Goal: Information Seeking & Learning: Learn about a topic

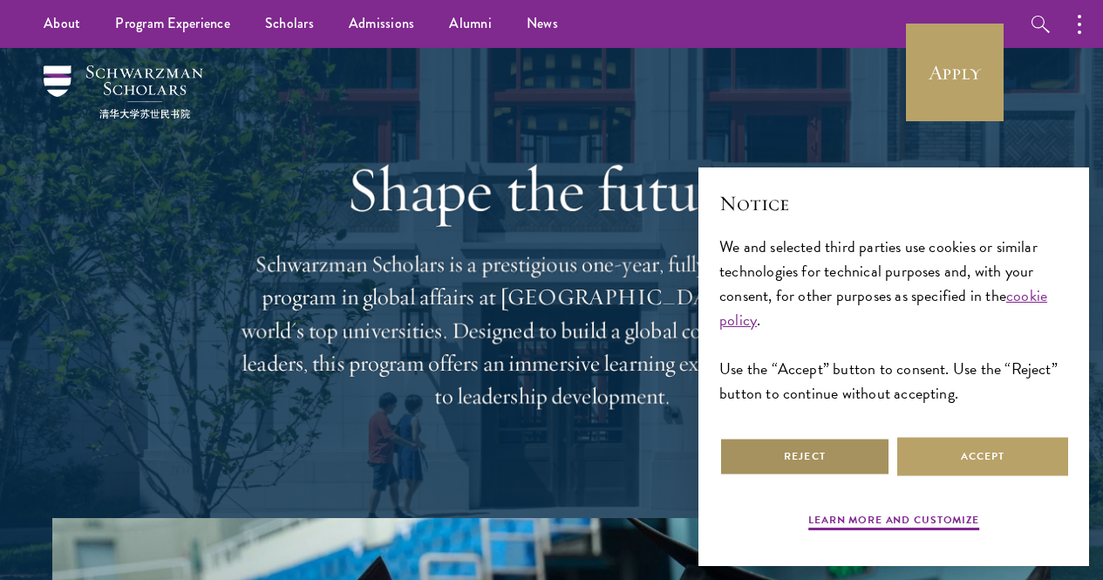
click at [840, 451] on button "Reject" at bounding box center [804, 456] width 171 height 39
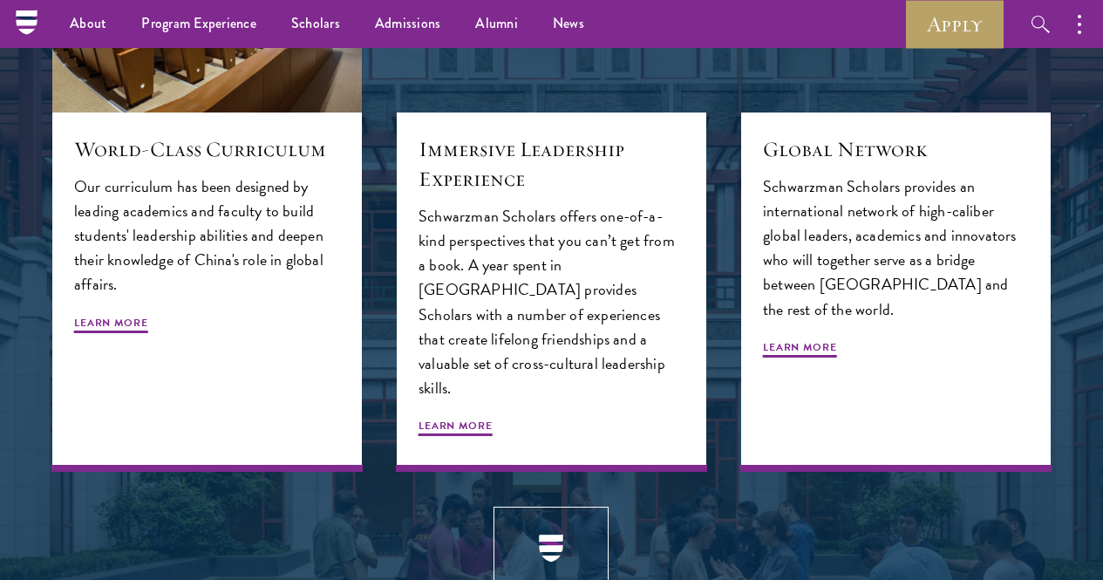
scroll to position [1795, 0]
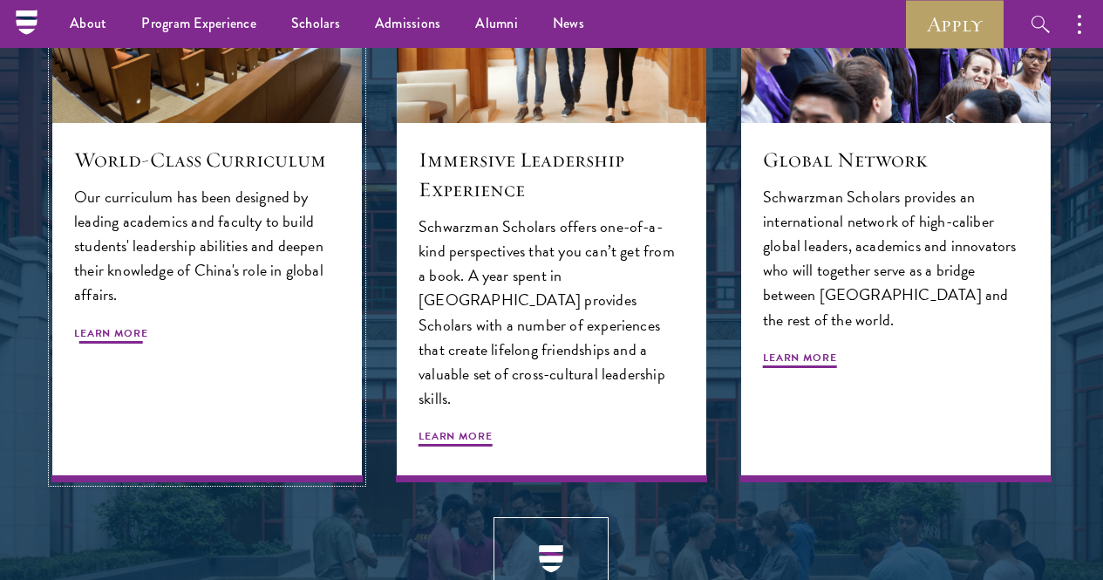
click at [122, 346] on span "Learn More" at bounding box center [111, 335] width 74 height 21
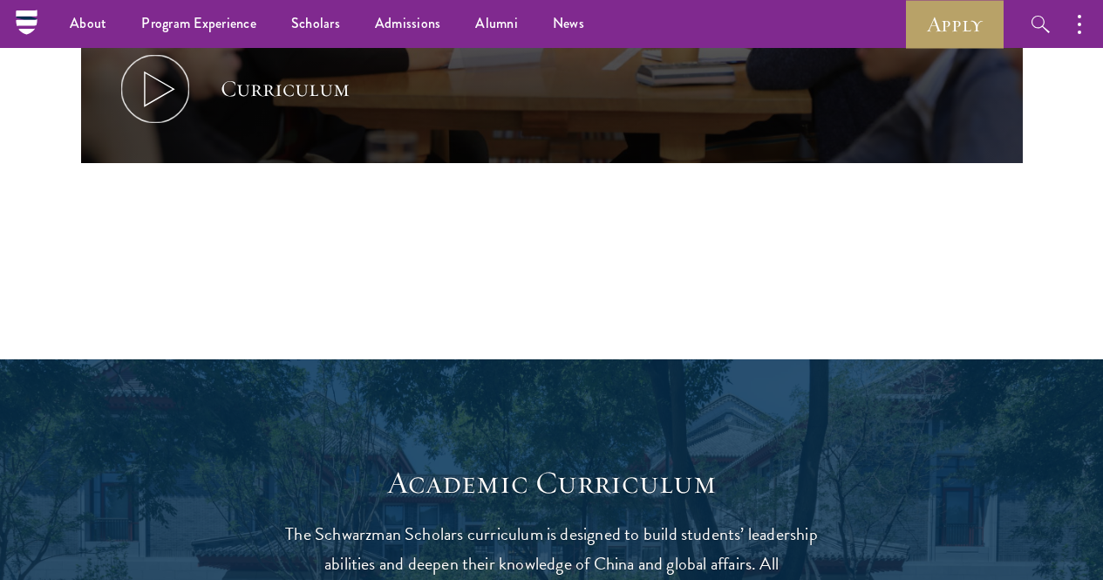
scroll to position [1094, 0]
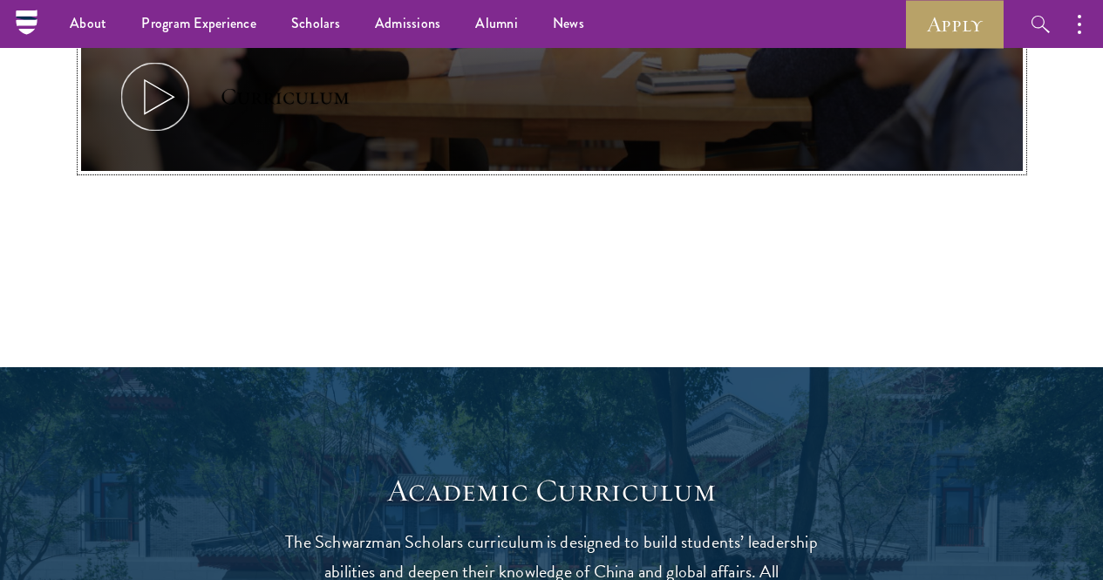
click at [129, 109] on icon at bounding box center [155, 97] width 78 height 78
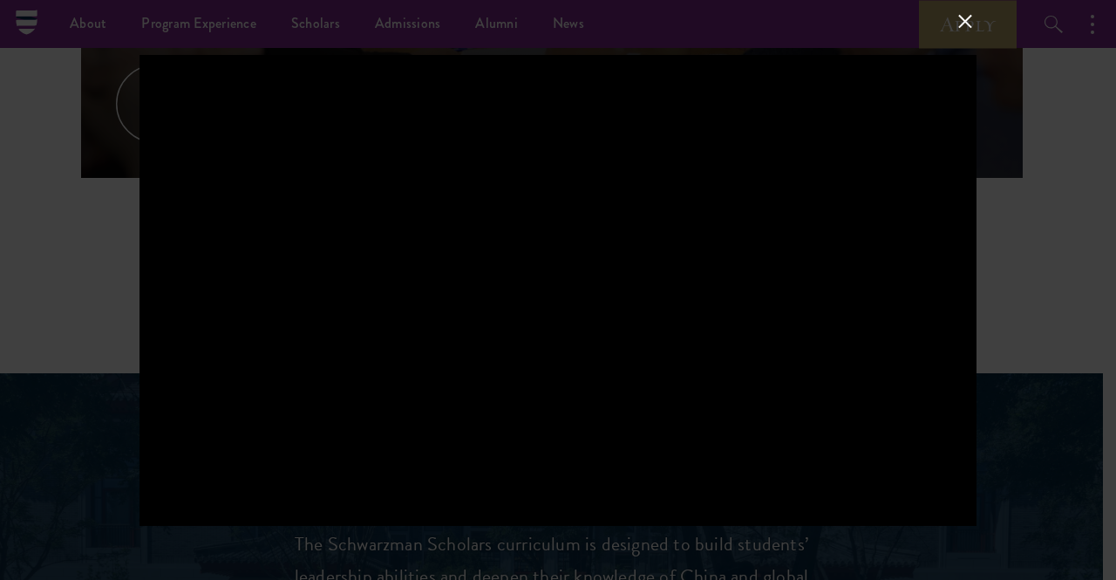
click at [43, 333] on div at bounding box center [558, 290] width 1116 height 580
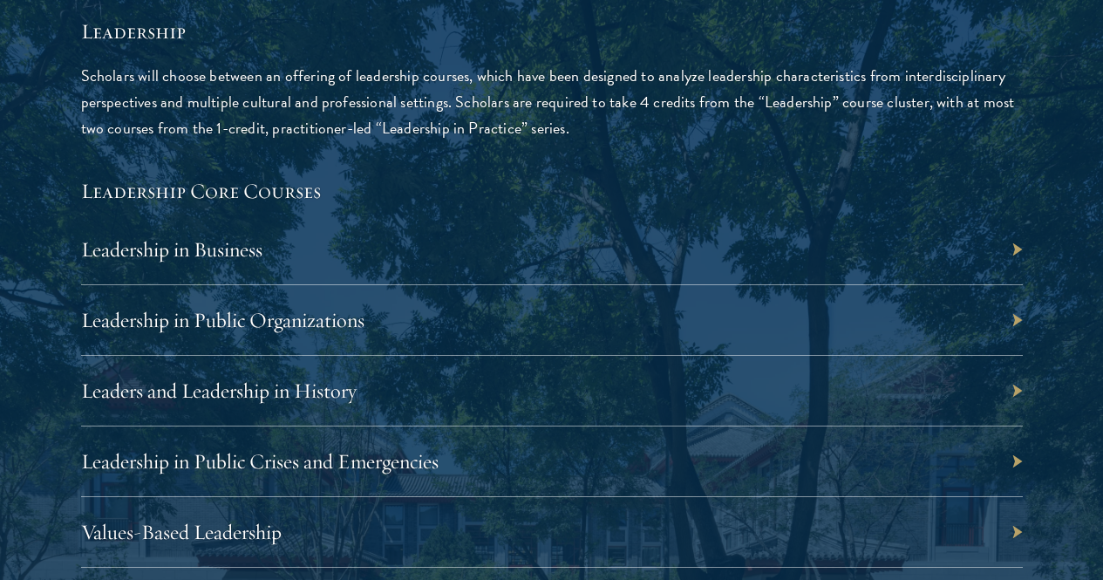
scroll to position [2878, 0]
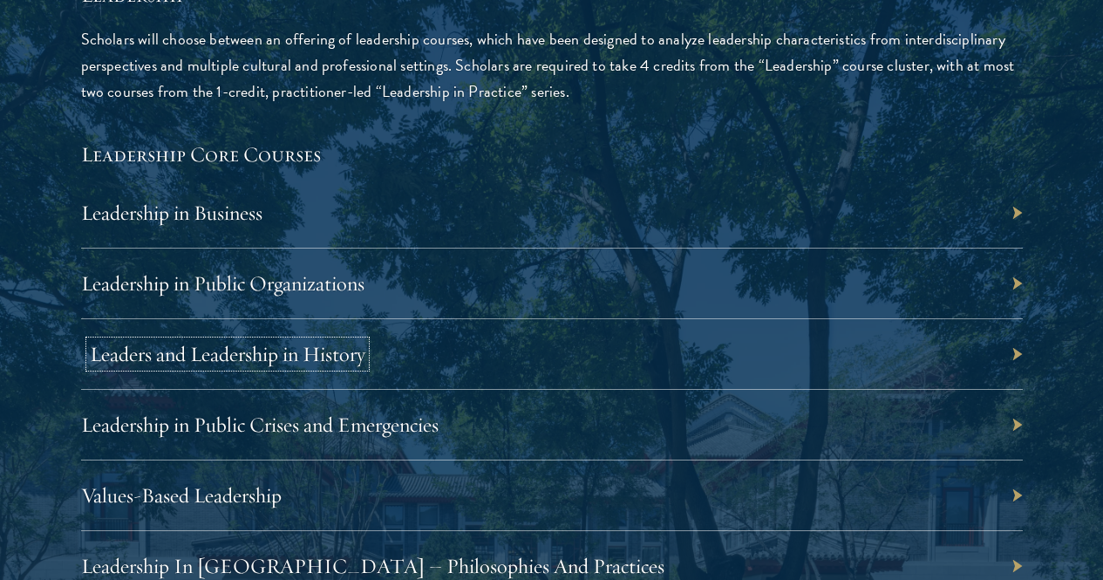
click at [365, 341] on link "Leaders and Leadership in History" at bounding box center [228, 354] width 276 height 26
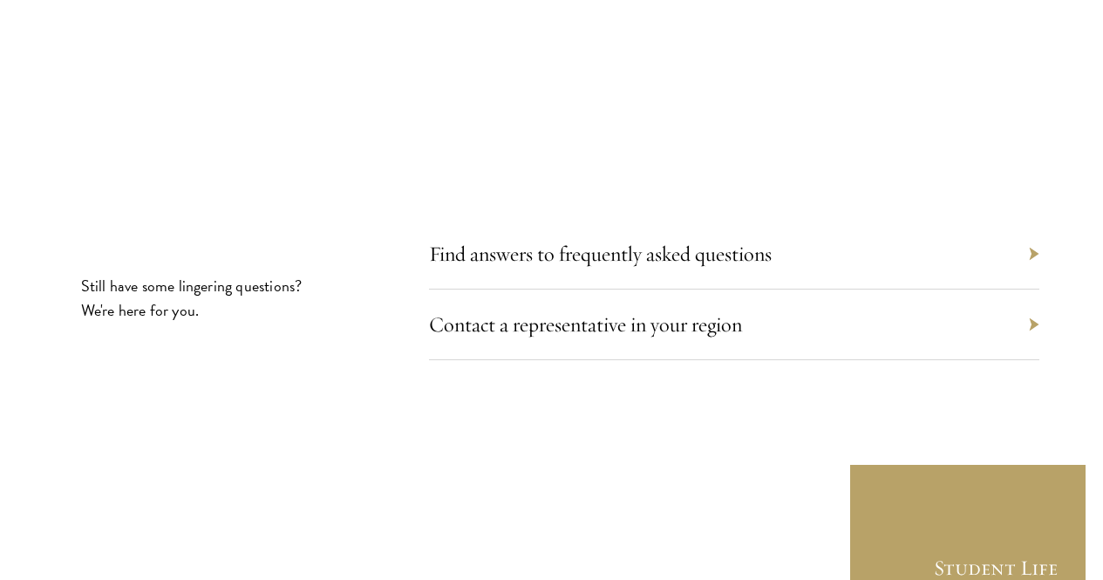
scroll to position [9669, 0]
drag, startPoint x: 545, startPoint y: 167, endPoint x: 514, endPoint y: 131, distance: 48.2
click at [514, 218] on div "Find answers to frequently asked questions" at bounding box center [734, 253] width 610 height 71
click at [514, 240] on link "Find answers to frequently asked questions" at bounding box center [609, 253] width 343 height 26
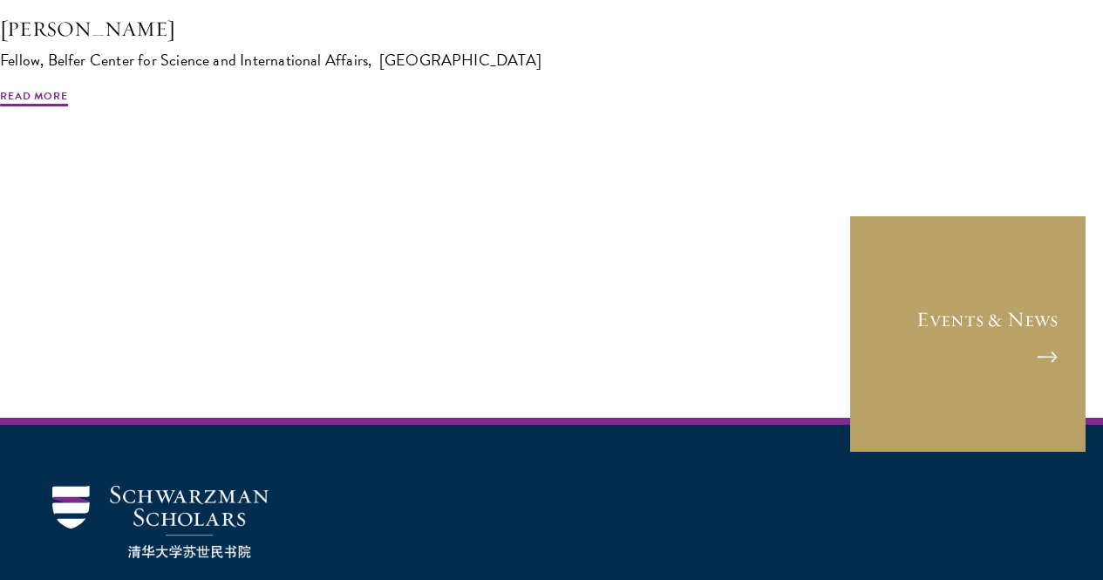
scroll to position [1406, 0]
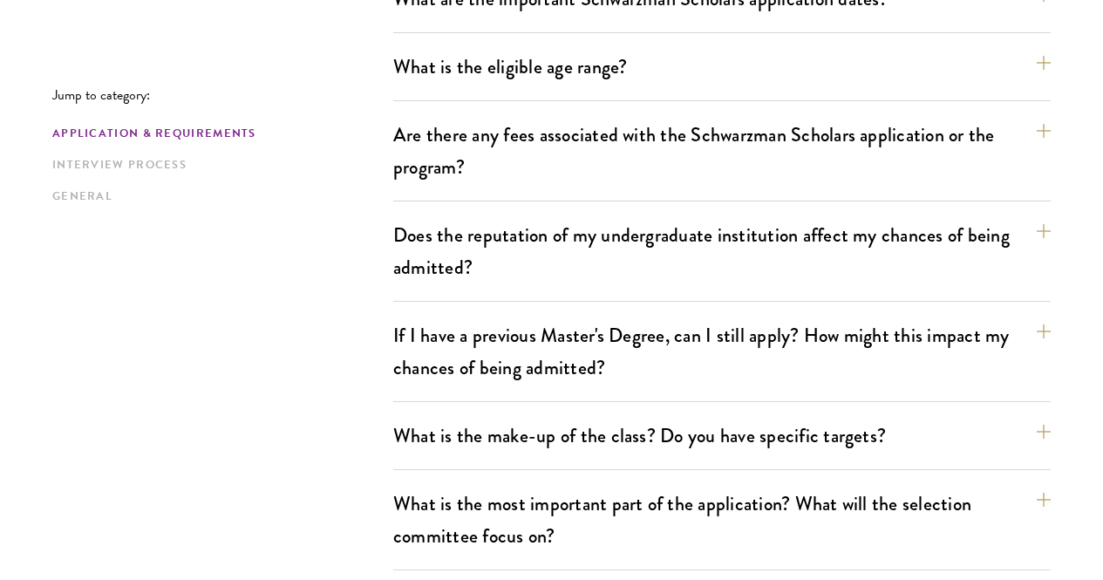
scroll to position [601, 0]
click at [462, 50] on button "What is the eligible age range?" at bounding box center [730, 65] width 657 height 39
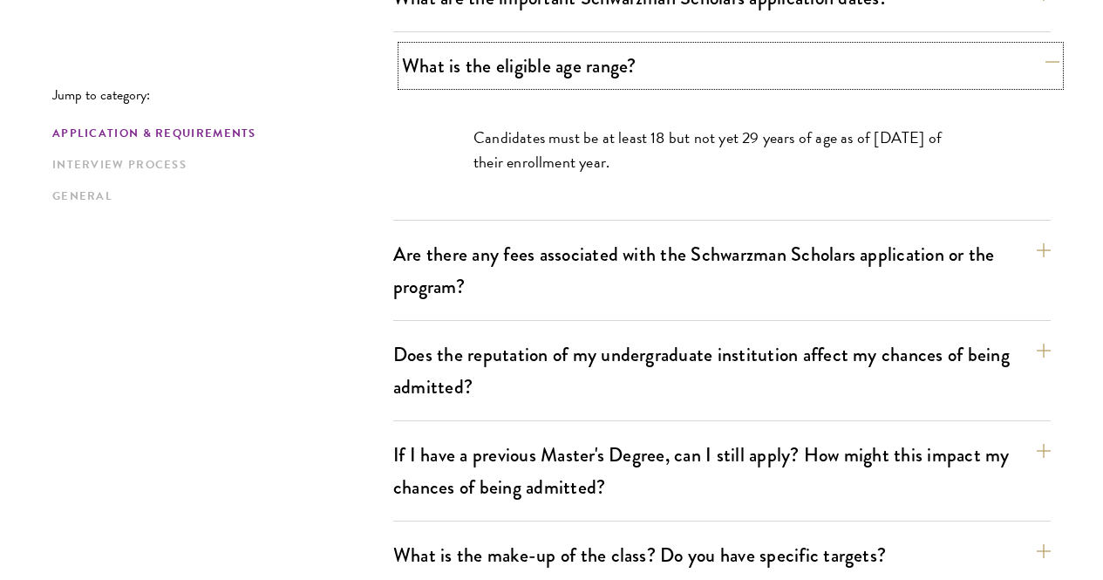
click at [462, 50] on button "What is the eligible age range?" at bounding box center [730, 65] width 657 height 39
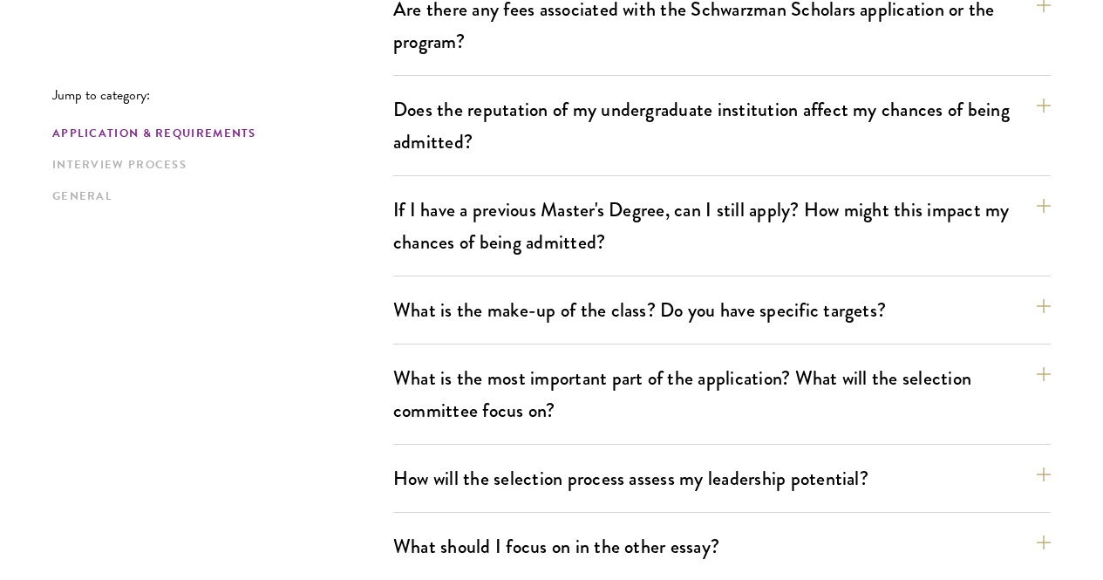
scroll to position [726, 0]
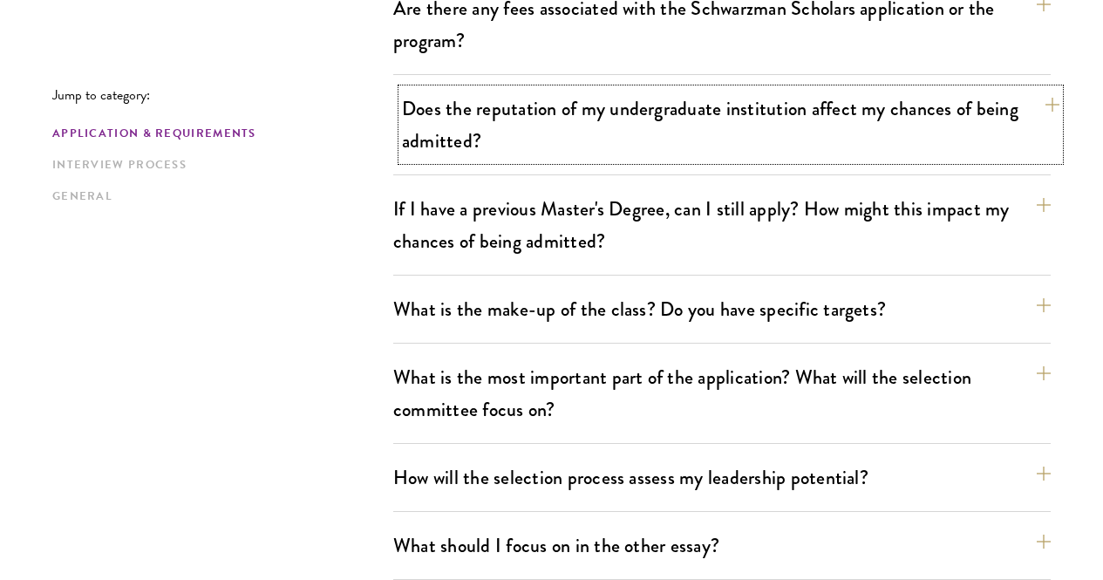
click at [439, 89] on button "Does the reputation of my undergraduate institution affect my chances of being …" at bounding box center [730, 124] width 657 height 71
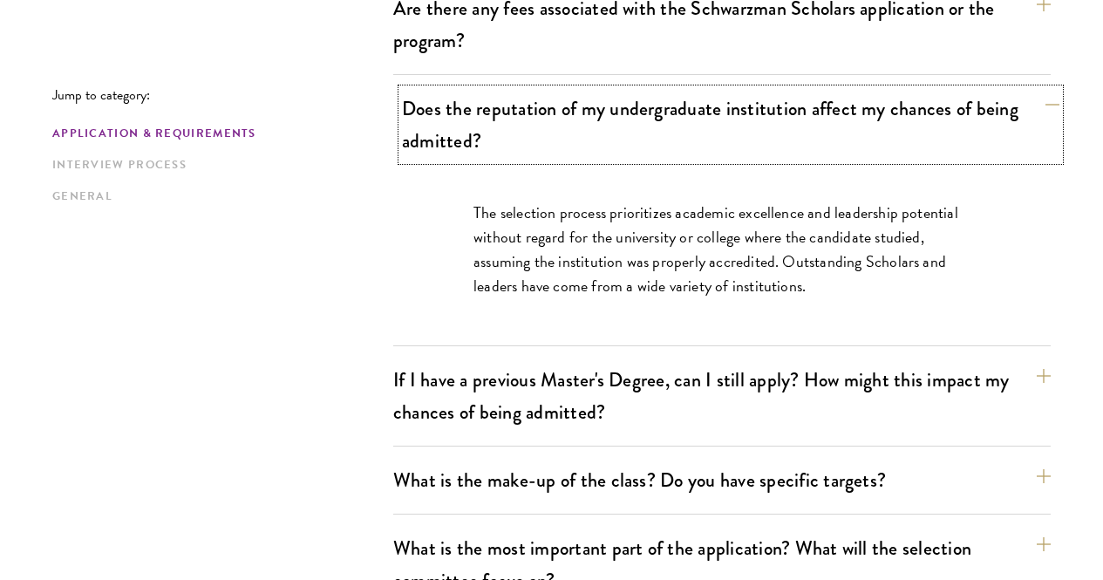
click at [437, 89] on button "Does the reputation of my undergraduate institution affect my chances of being …" at bounding box center [730, 124] width 657 height 71
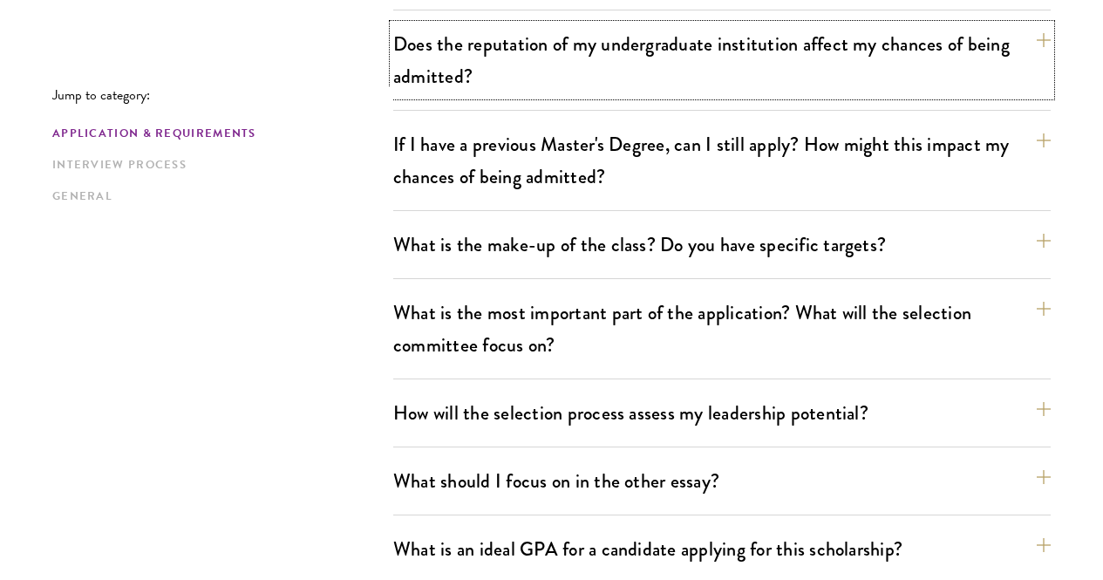
scroll to position [800, 0]
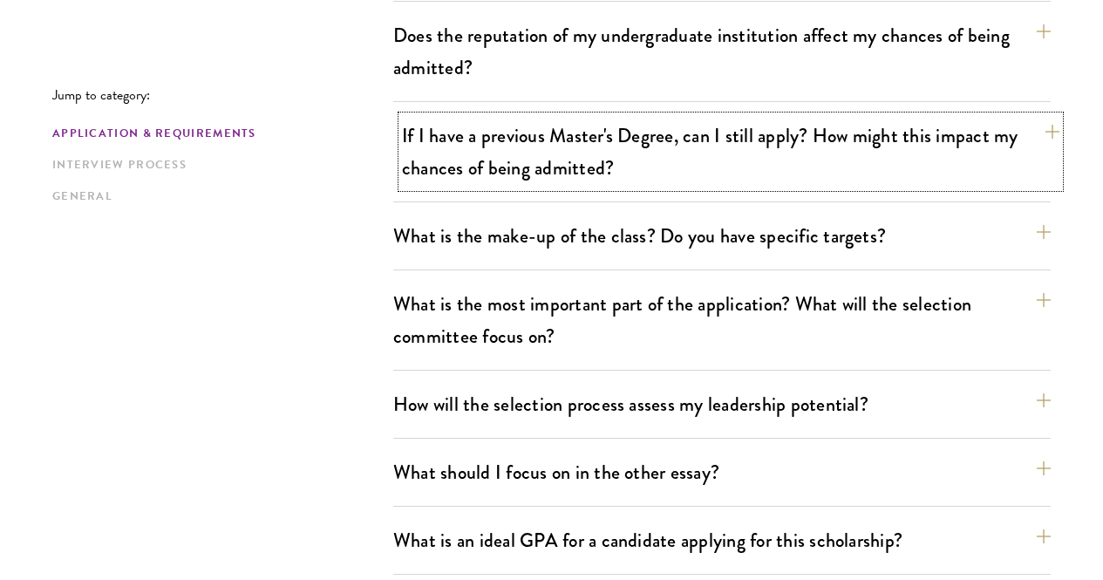
click at [453, 140] on button "If I have a previous Master's Degree, can I still apply? How might this impact …" at bounding box center [730, 151] width 657 height 71
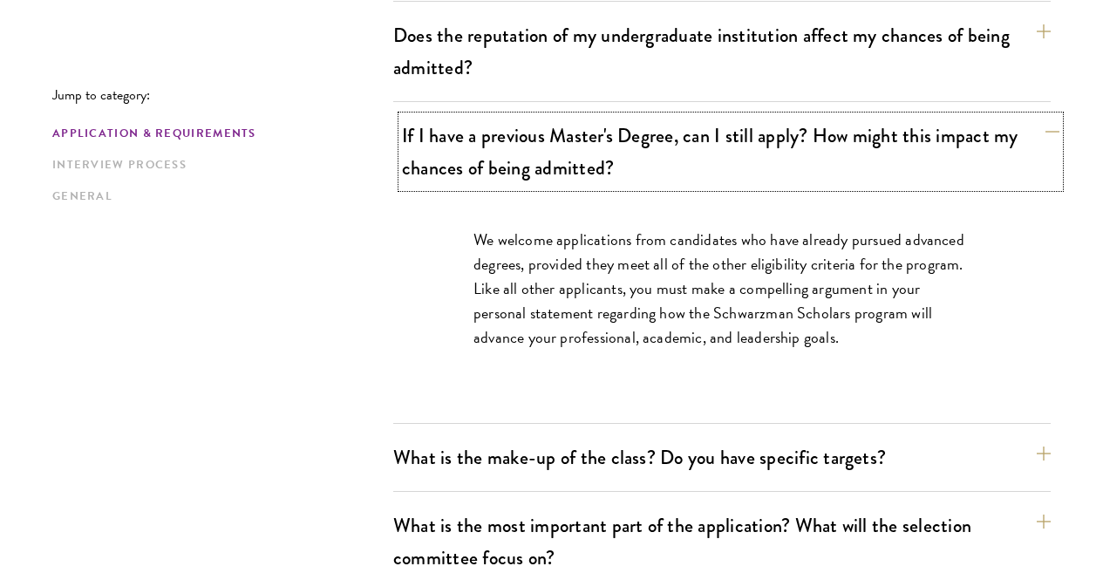
click at [440, 116] on button "If I have a previous Master's Degree, can I still apply? How might this impact …" at bounding box center [730, 151] width 657 height 71
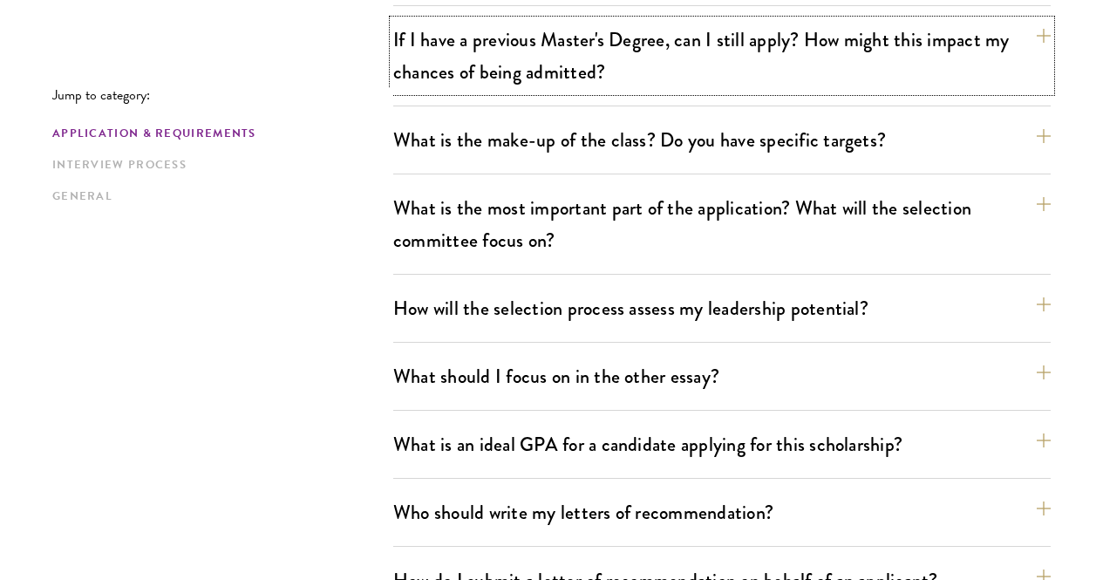
scroll to position [901, 0]
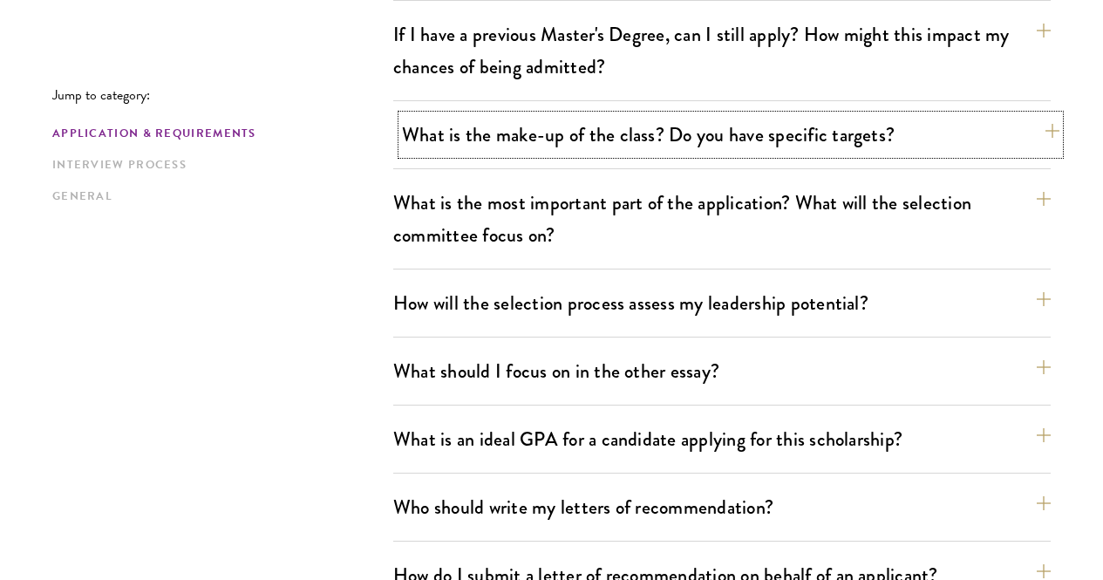
click at [453, 115] on button "What is the make-up of the class? Do you have specific targets?" at bounding box center [730, 134] width 657 height 39
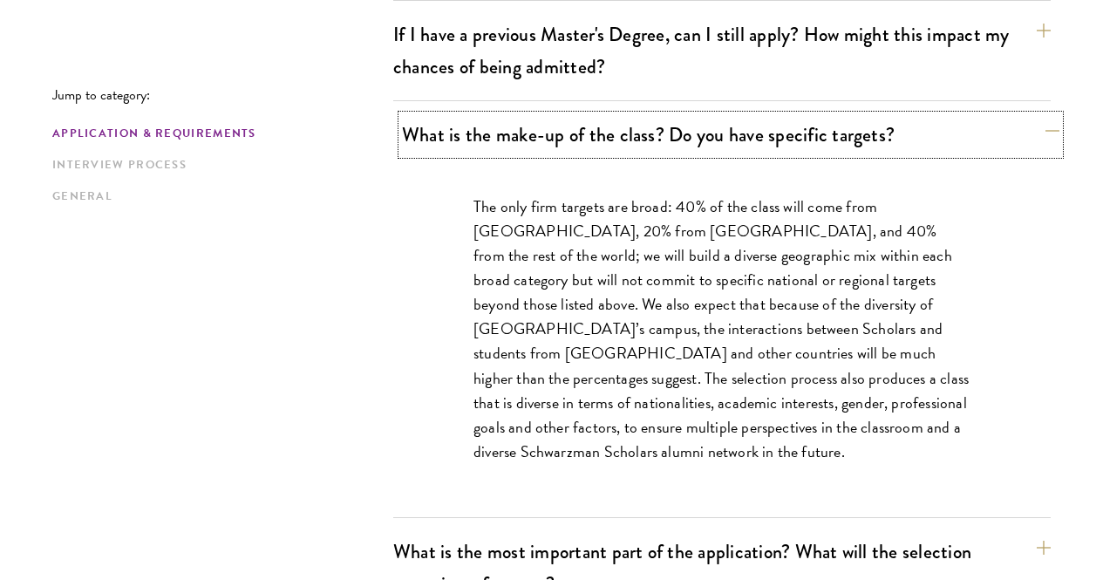
click at [457, 115] on button "What is the make-up of the class? Do you have specific targets?" at bounding box center [730, 134] width 657 height 39
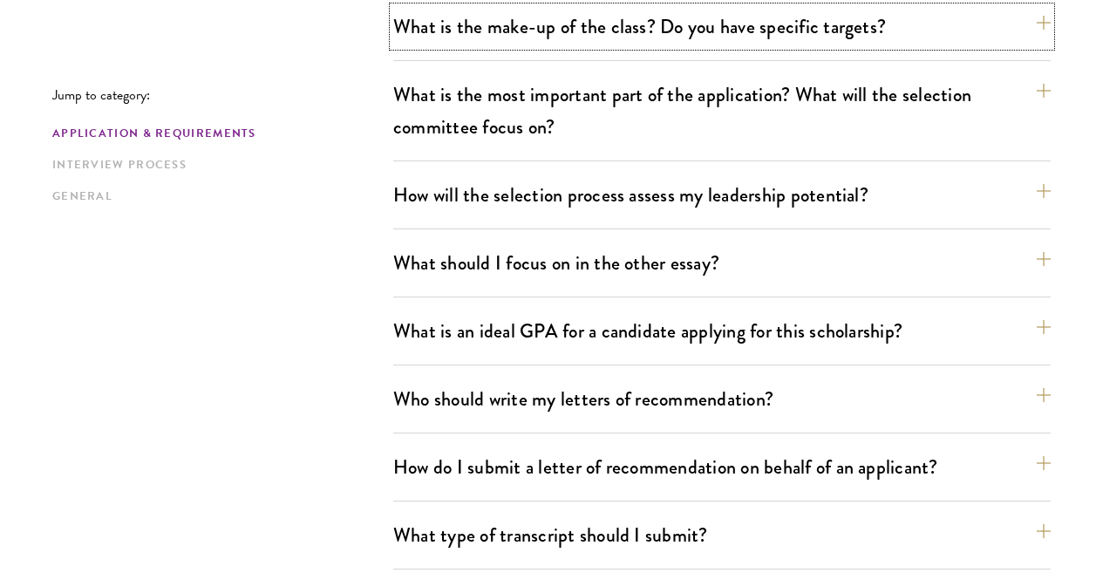
scroll to position [1011, 0]
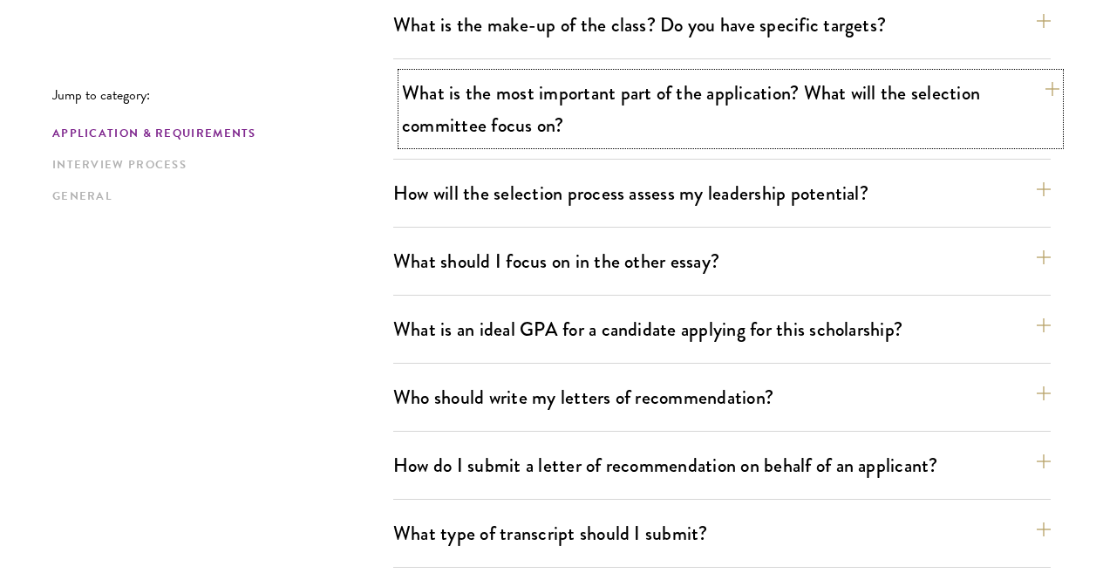
click at [437, 85] on button "What is the most important part of the application? What will the selection com…" at bounding box center [730, 108] width 657 height 71
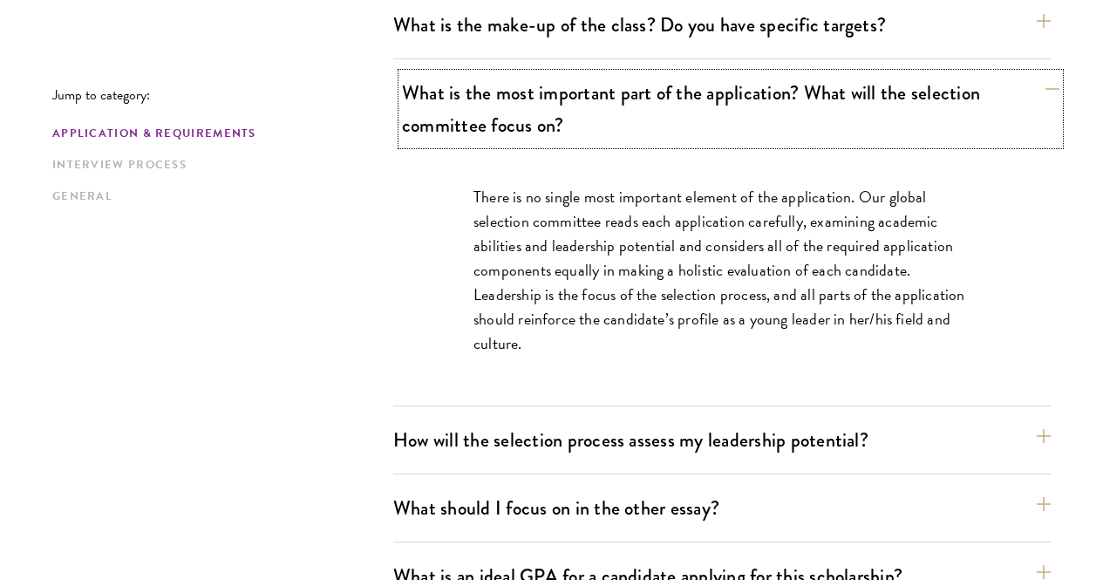
click at [437, 85] on button "What is the most important part of the application? What will the selection com…" at bounding box center [730, 108] width 657 height 71
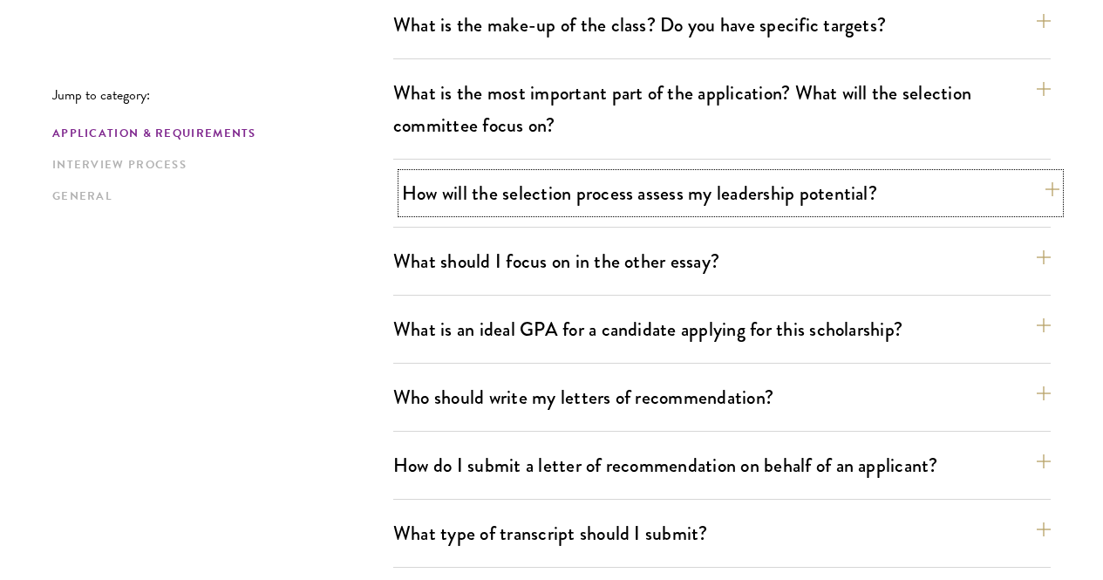
click at [439, 174] on button "How will the selection process assess my leadership potential?" at bounding box center [730, 193] width 657 height 39
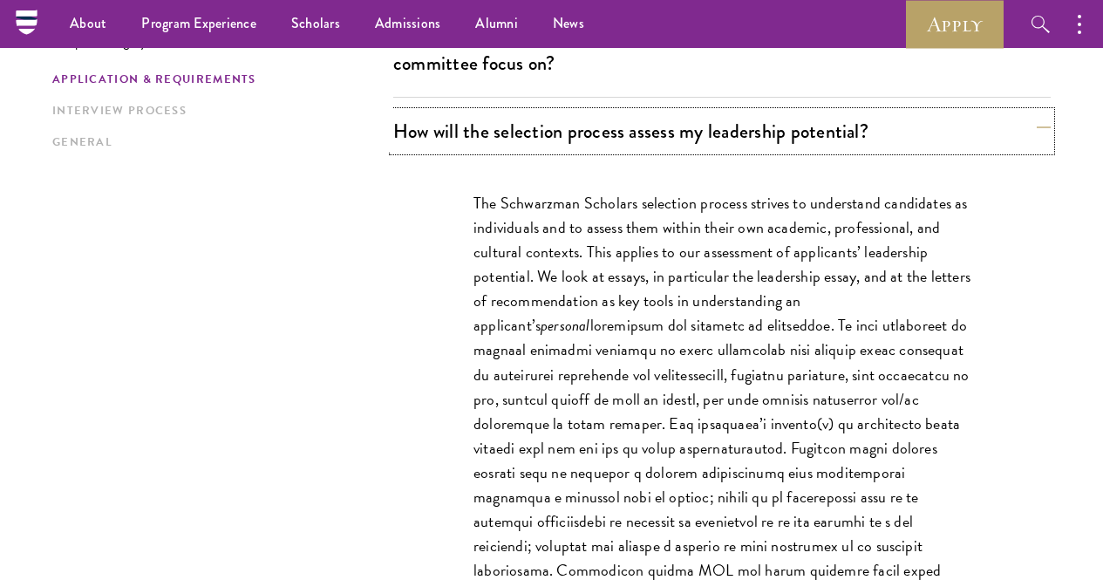
scroll to position [1071, 0]
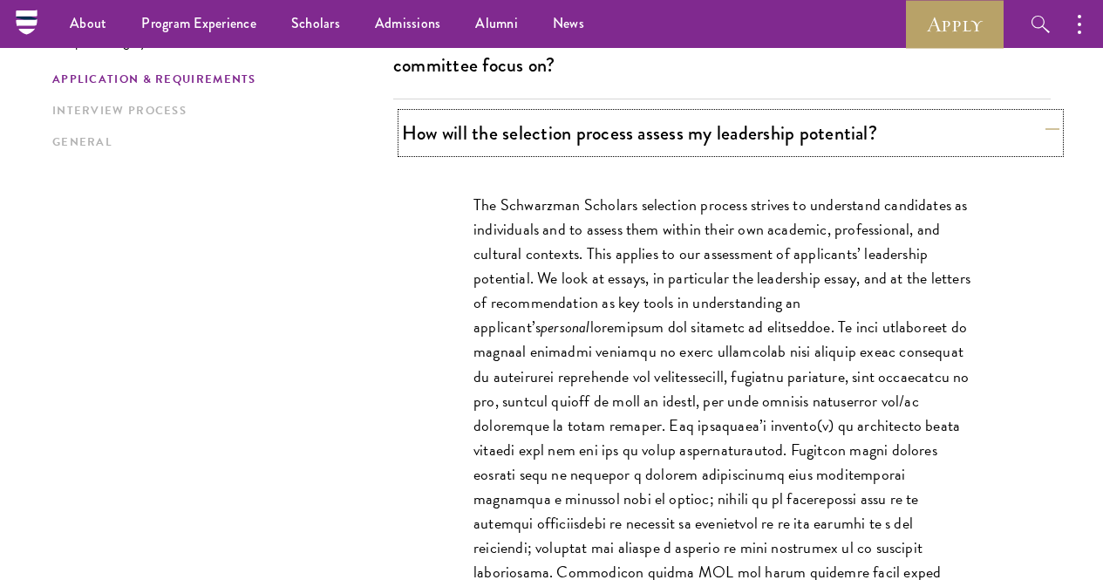
click at [439, 113] on button "How will the selection process assess my leadership potential?" at bounding box center [730, 132] width 657 height 39
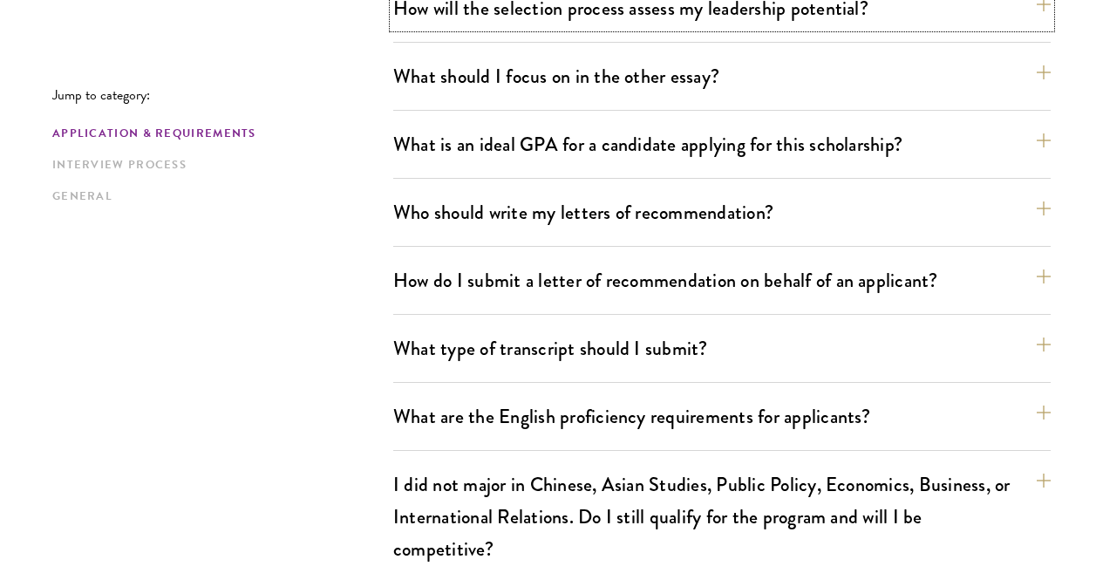
scroll to position [1196, 0]
click at [428, 124] on button "What is an ideal GPA for a candidate applying for this scholarship?" at bounding box center [730, 143] width 657 height 39
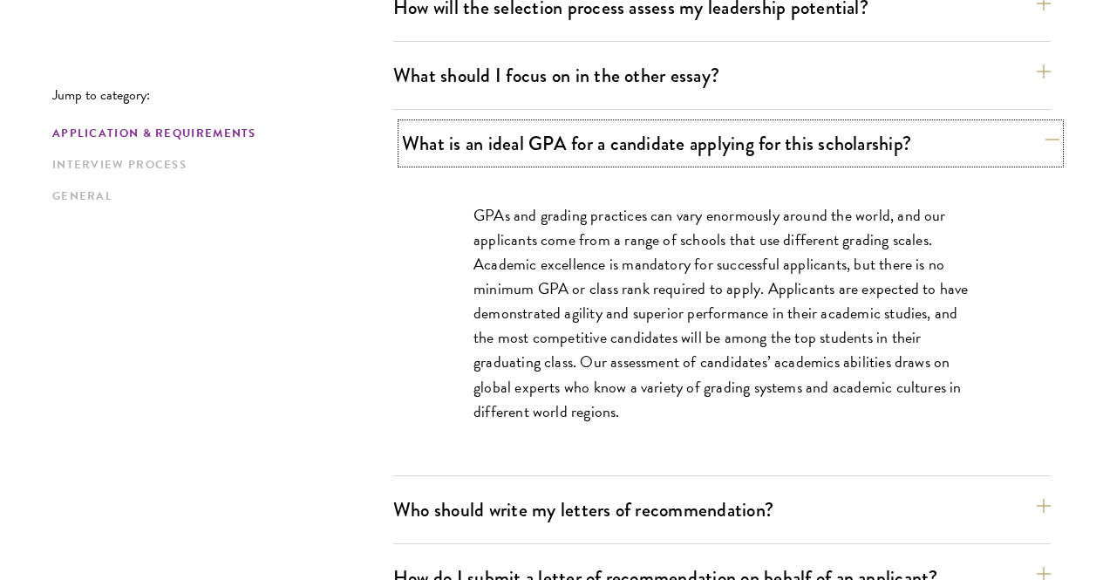
click at [428, 124] on button "What is an ideal GPA for a candidate applying for this scholarship?" at bounding box center [730, 143] width 657 height 39
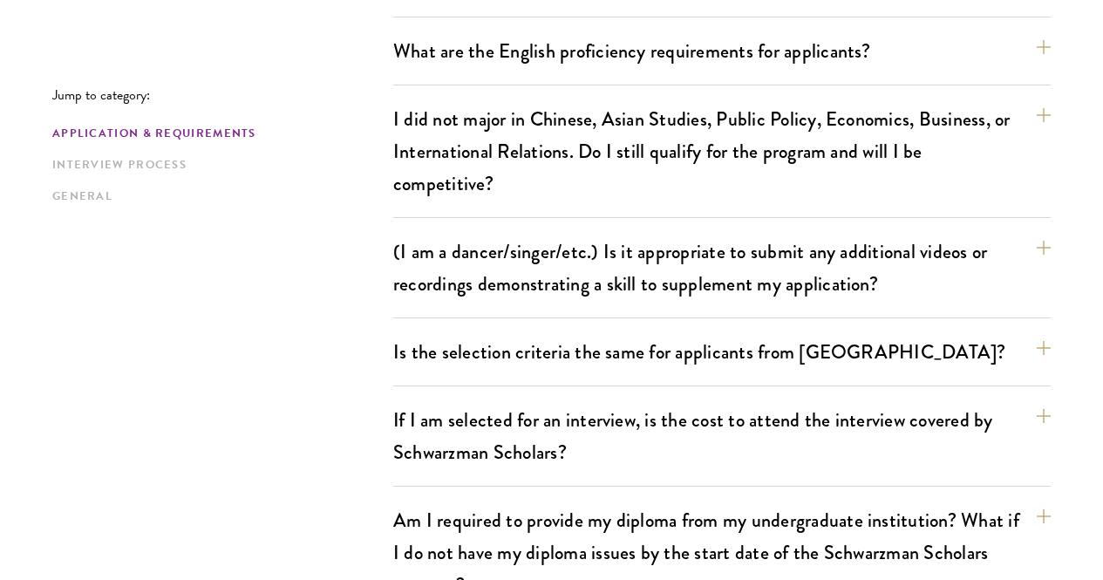
scroll to position [1562, 0]
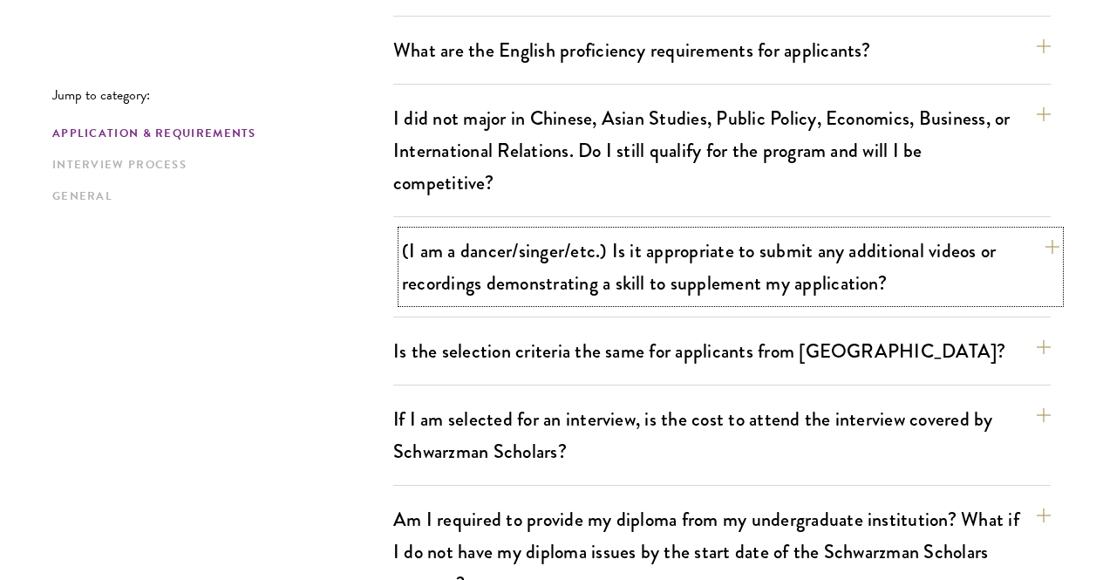
click at [442, 231] on button "(I am a dancer/singer/etc.) Is it appropriate to submit any additional videos o…" at bounding box center [730, 266] width 657 height 71
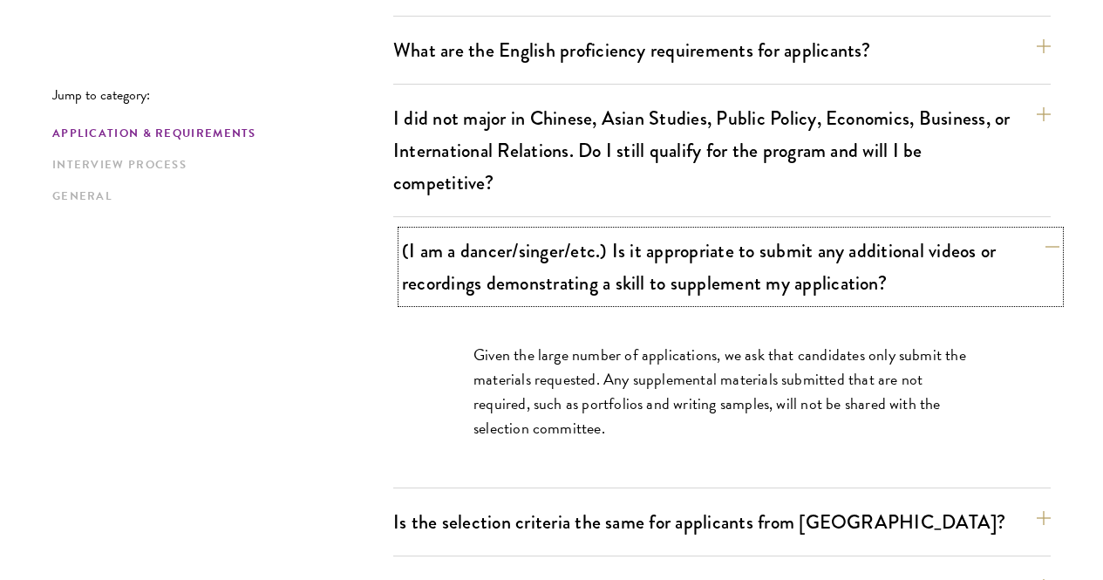
click at [454, 231] on button "(I am a dancer/singer/etc.) Is it appropriate to submit any additional videos o…" at bounding box center [730, 266] width 657 height 71
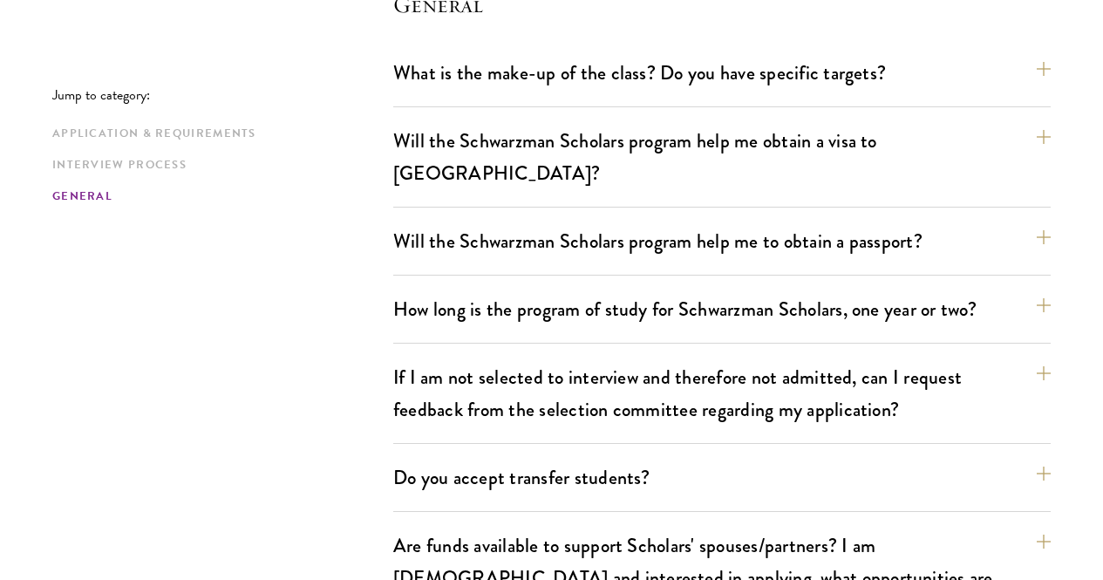
scroll to position [2859, 0]
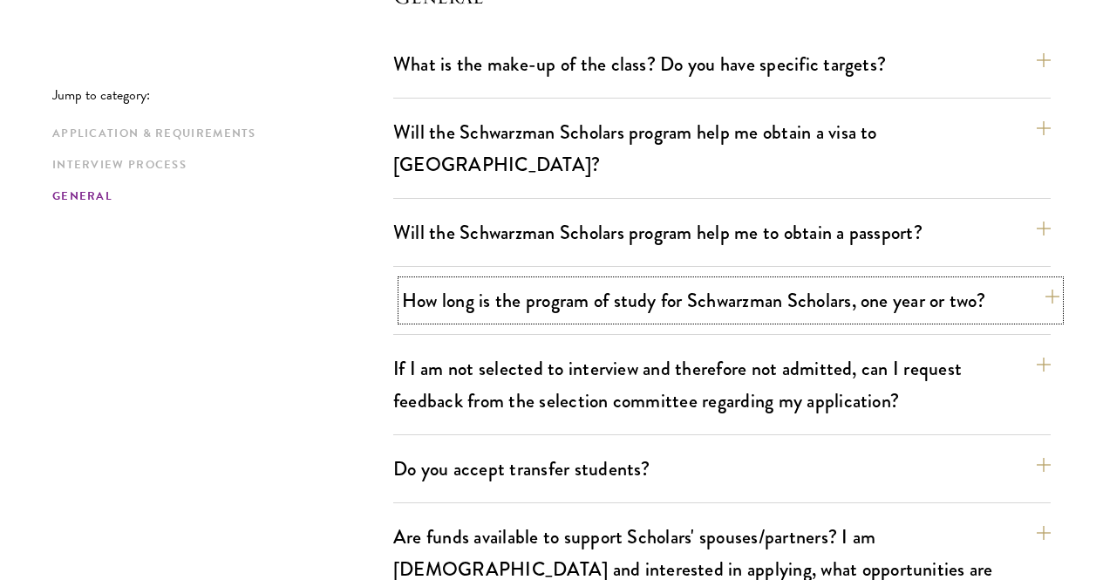
click at [448, 281] on button "How long is the program of study for Schwarzman Scholars, one year or two?" at bounding box center [730, 300] width 657 height 39
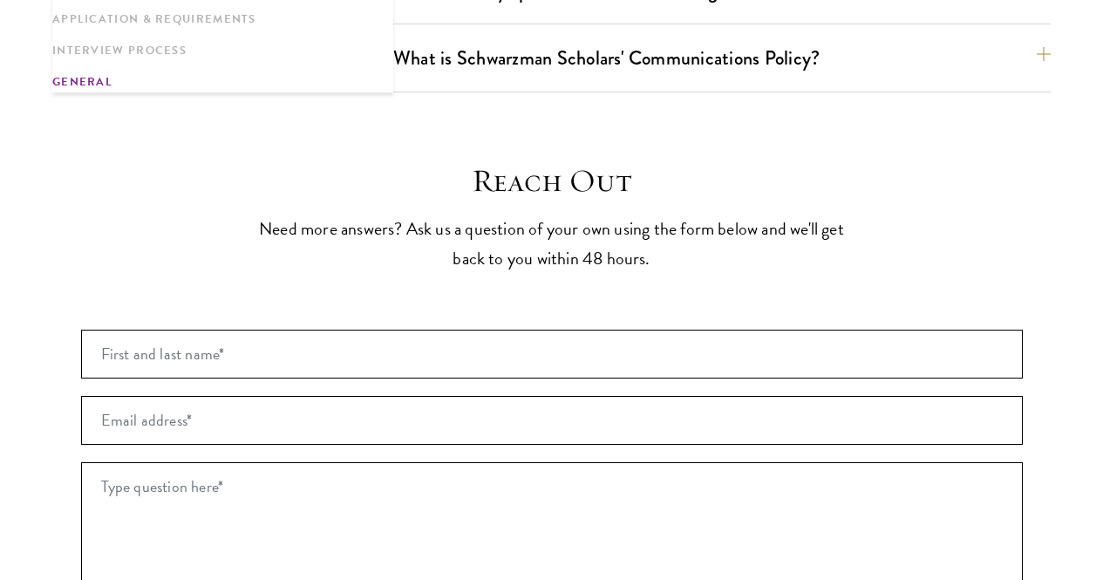
scroll to position [3749, 0]
